Goal: Information Seeking & Learning: Learn about a topic

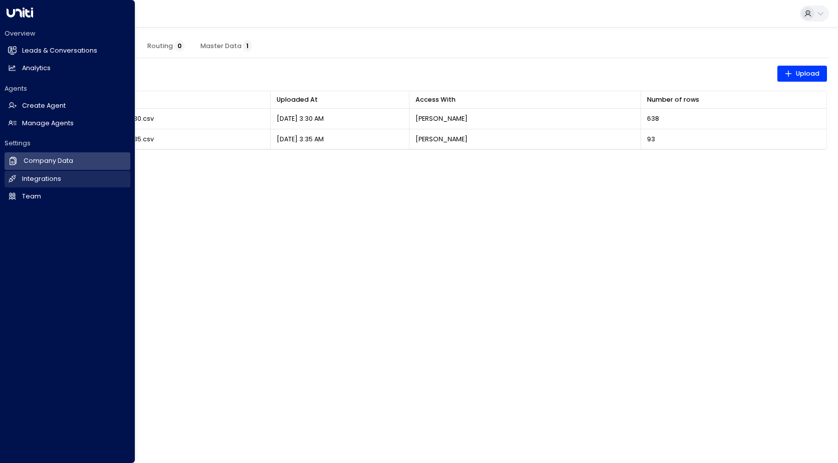
click at [26, 175] on h2 "Integrations" at bounding box center [41, 179] width 39 height 10
